Goal: Check status: Check status

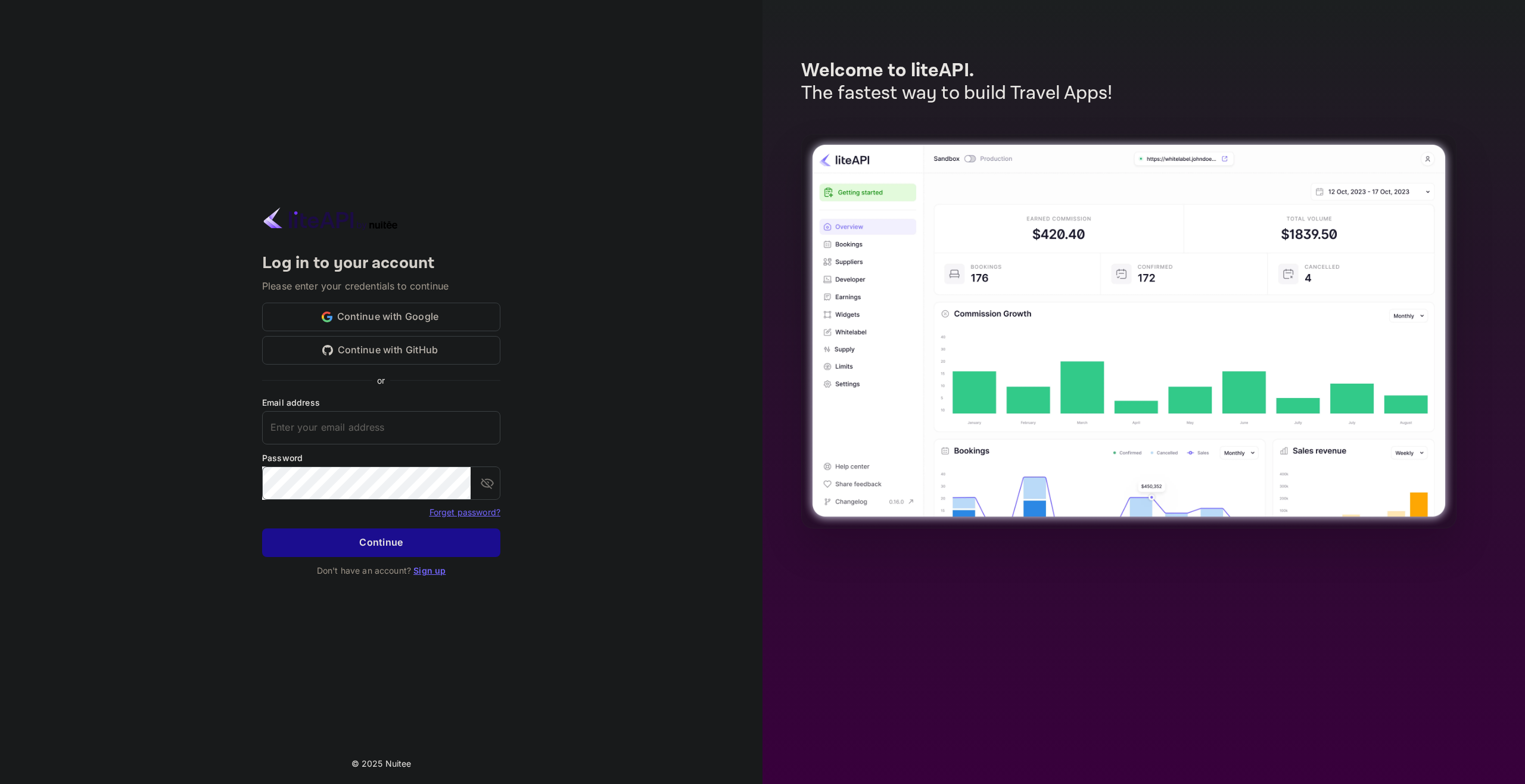
type input "[EMAIL_ADDRESS][DOMAIN_NAME]"
click at [351, 551] on button "Continue" at bounding box center [381, 543] width 238 height 28
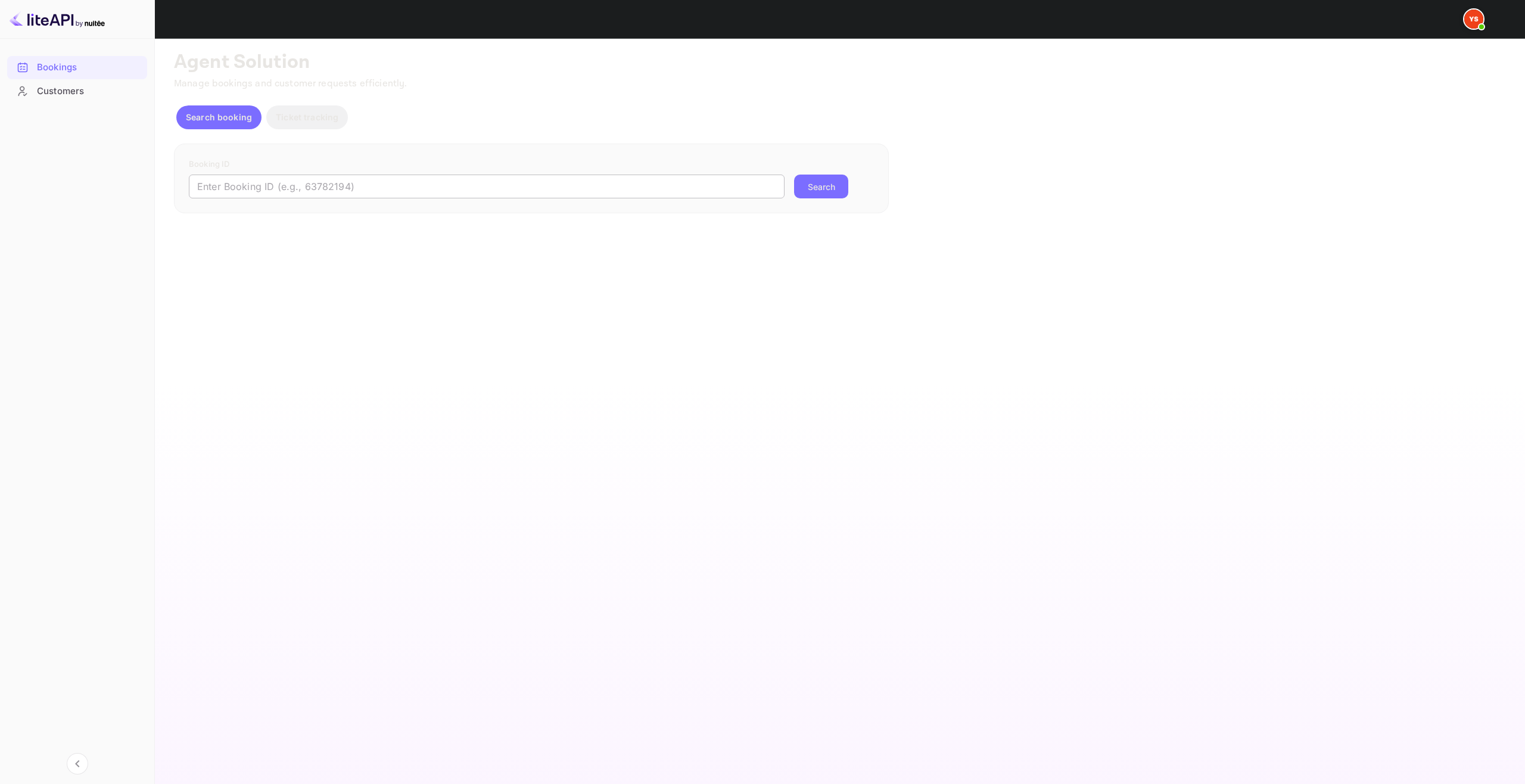
click at [376, 188] on input "text" at bounding box center [487, 186] width 596 height 24
paste input "8400303"
type input "8400303"
click at [820, 190] on button "Search" at bounding box center [821, 186] width 54 height 24
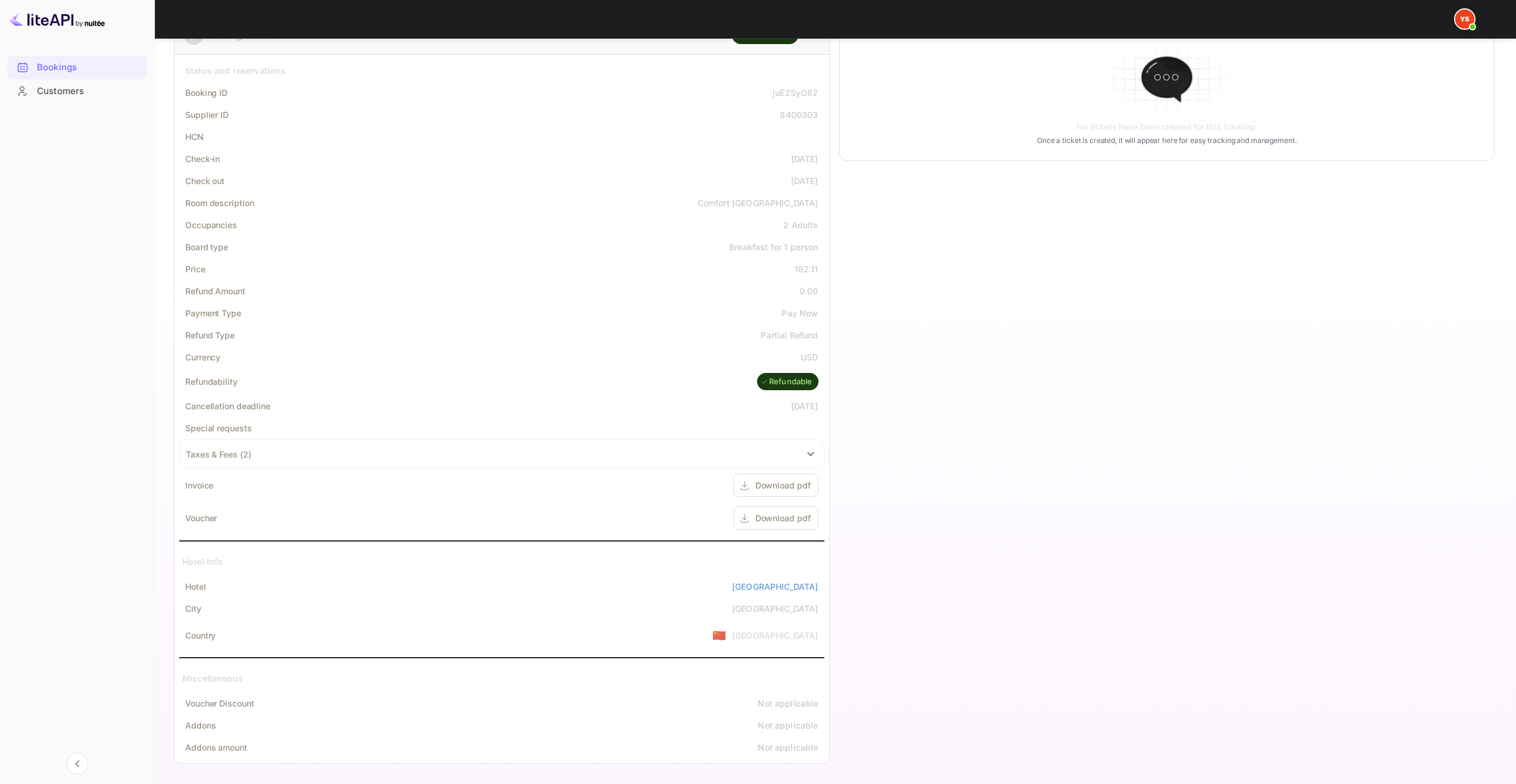
scroll to position [206, 0]
click at [798, 512] on div "Download pdf" at bounding box center [783, 515] width 56 height 12
